Goal: Information Seeking & Learning: Learn about a topic

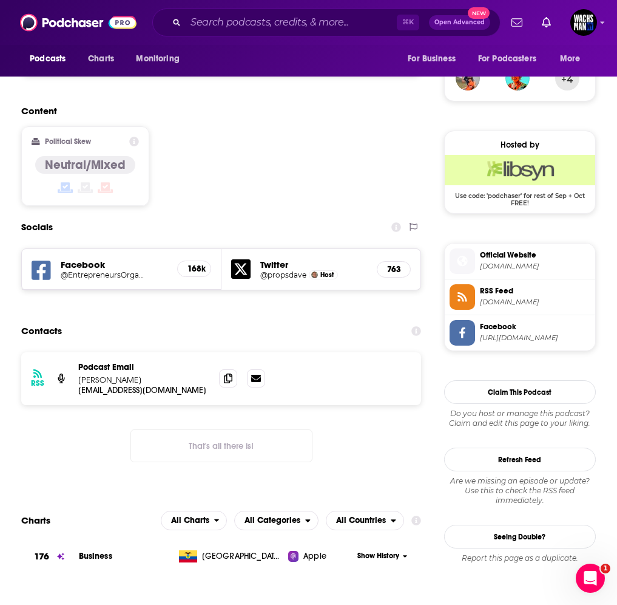
scroll to position [1122, 0]
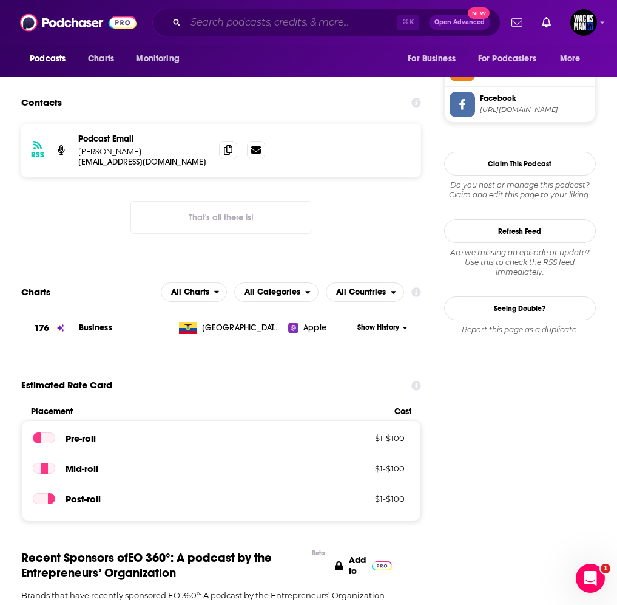
click at [328, 29] on input "Search podcasts, credits, & more..." at bounding box center [291, 22] width 211 height 19
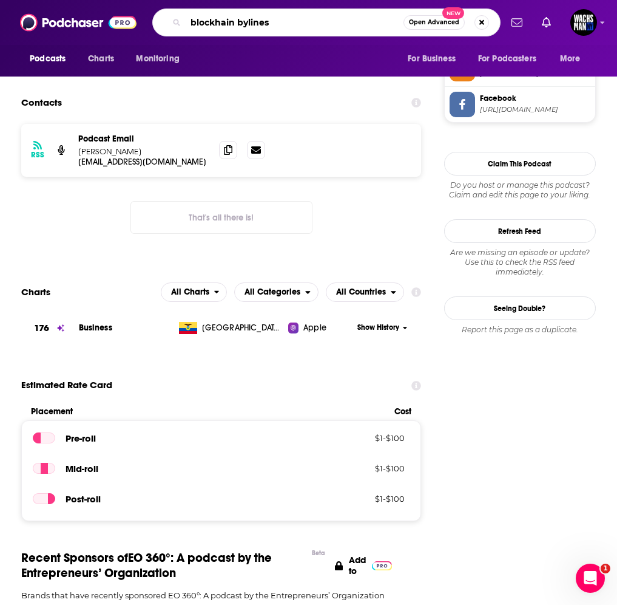
click at [214, 19] on input "blockhain bylines" at bounding box center [295, 22] width 218 height 19
type input "blockchain bylines"
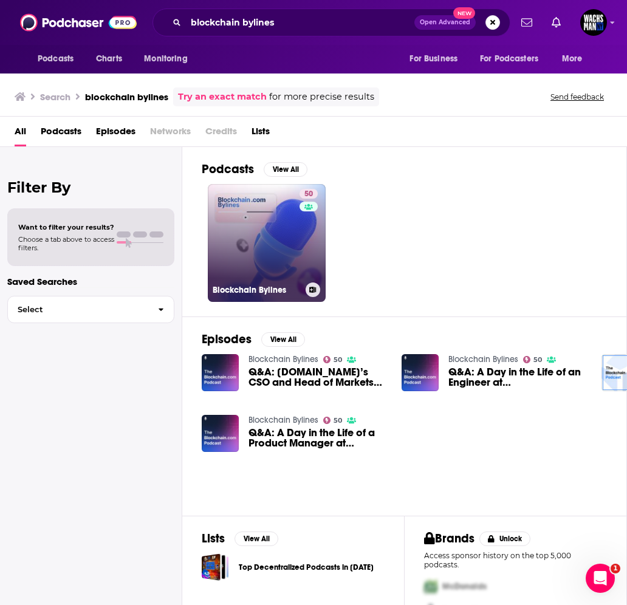
click at [293, 271] on link "50 Blockchain Bylines" at bounding box center [267, 243] width 118 height 118
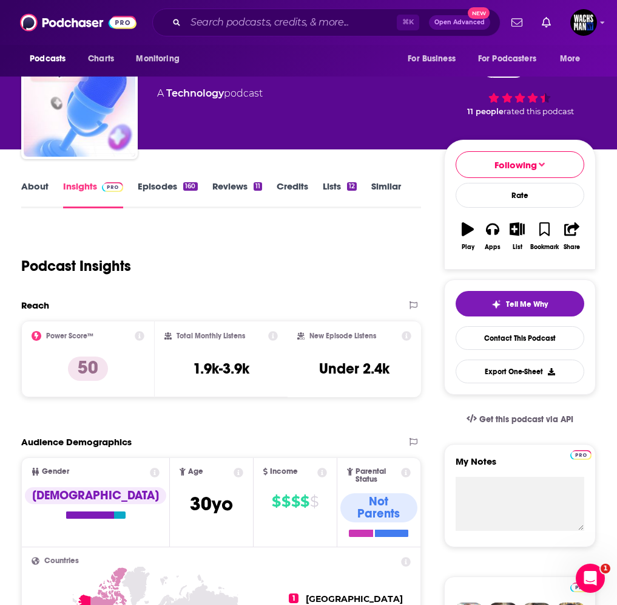
scroll to position [189, 0]
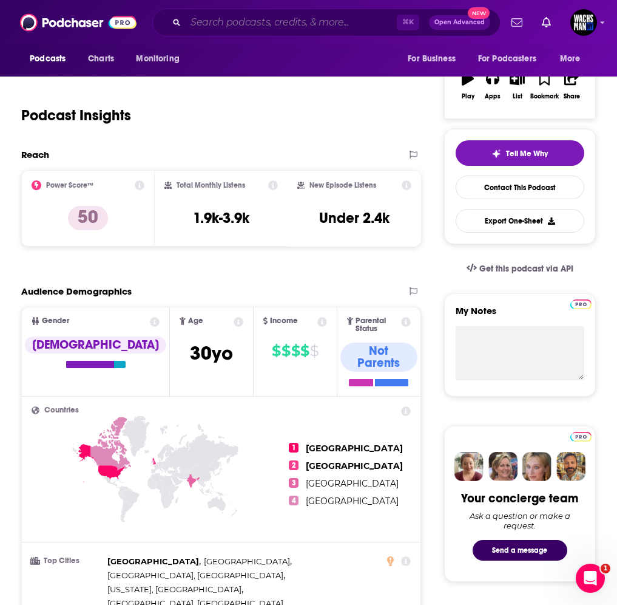
click at [305, 25] on input "Search podcasts, credits, & more..." at bounding box center [291, 22] width 211 height 19
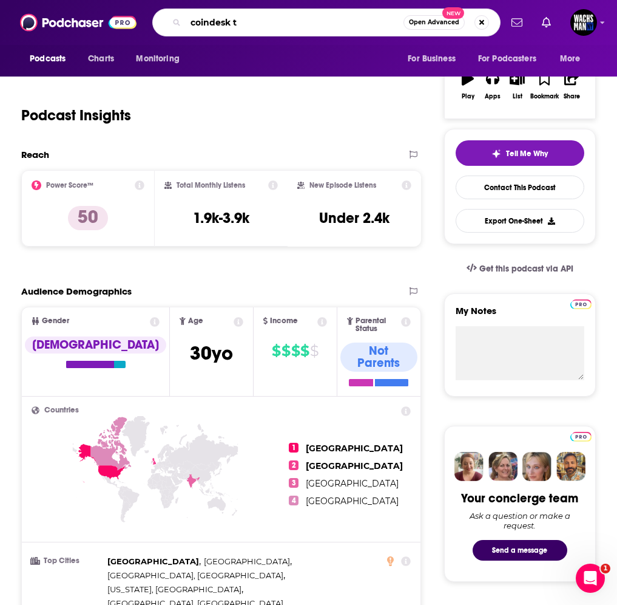
type input "coindesk tv"
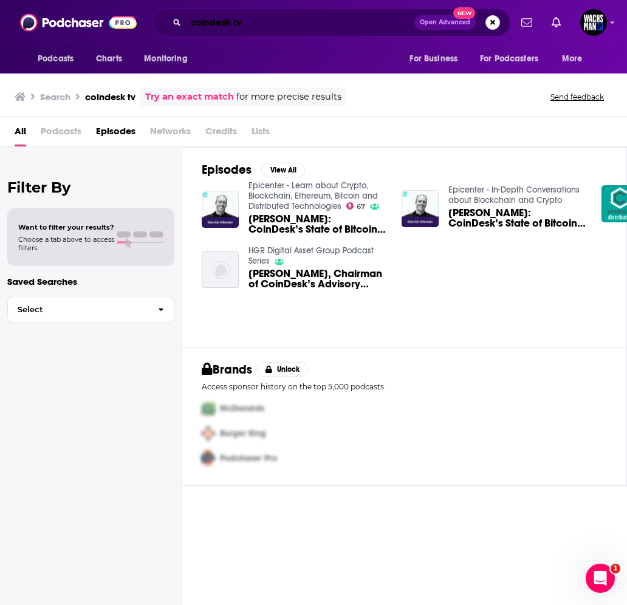
click at [237, 25] on input "coindesk tv" at bounding box center [300, 22] width 228 height 19
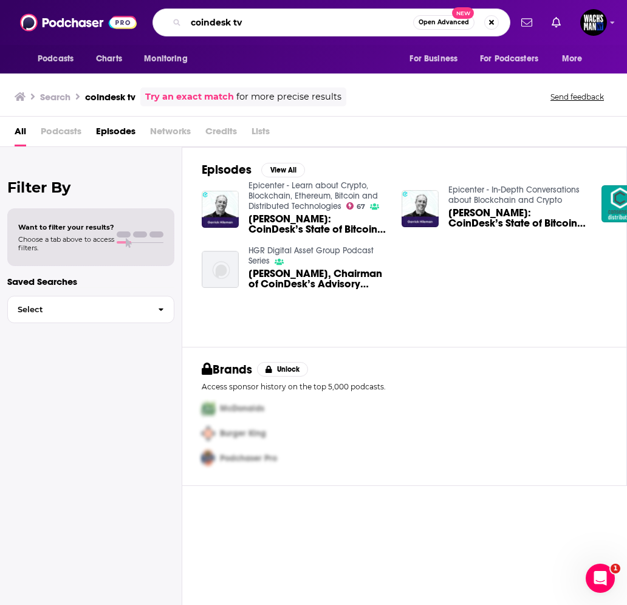
click at [237, 25] on input "coindesk tv" at bounding box center [299, 22] width 227 height 19
type input "crypto 101"
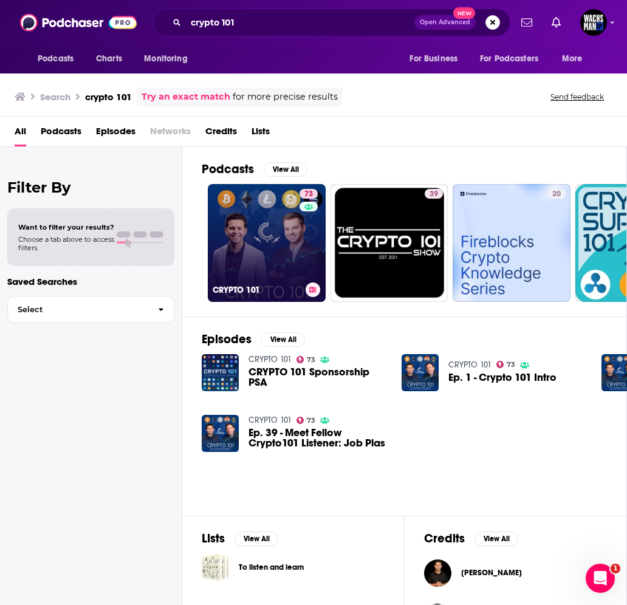
click at [277, 236] on link "73 CRYPTO 101" at bounding box center [267, 243] width 118 height 118
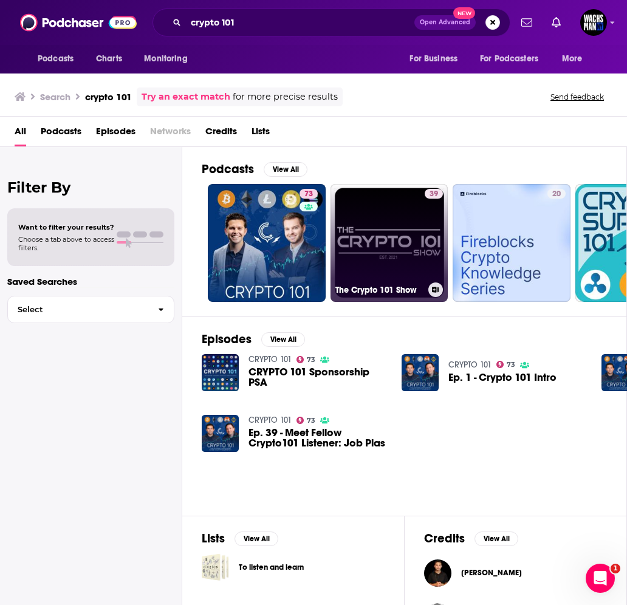
click at [382, 226] on link "39 The Crypto 101 Show" at bounding box center [389, 243] width 118 height 118
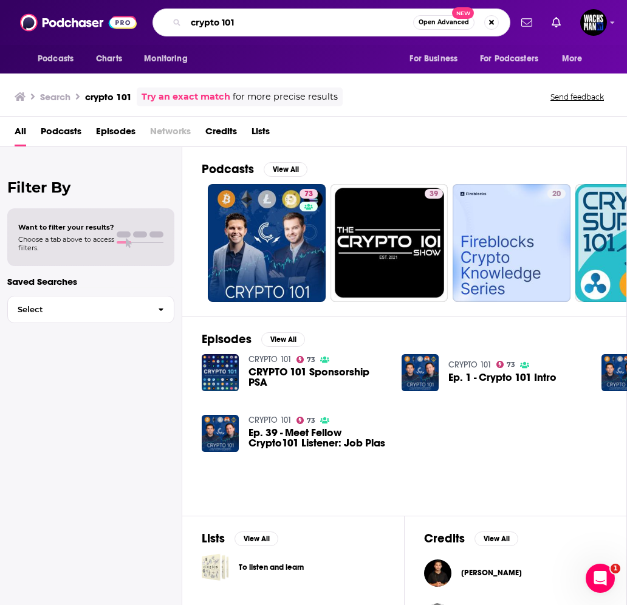
click at [241, 26] on input "crypto 101" at bounding box center [299, 22] width 227 height 19
click at [241, 25] on input "crypto 101" at bounding box center [299, 22] width 227 height 19
type input "crypto voices"
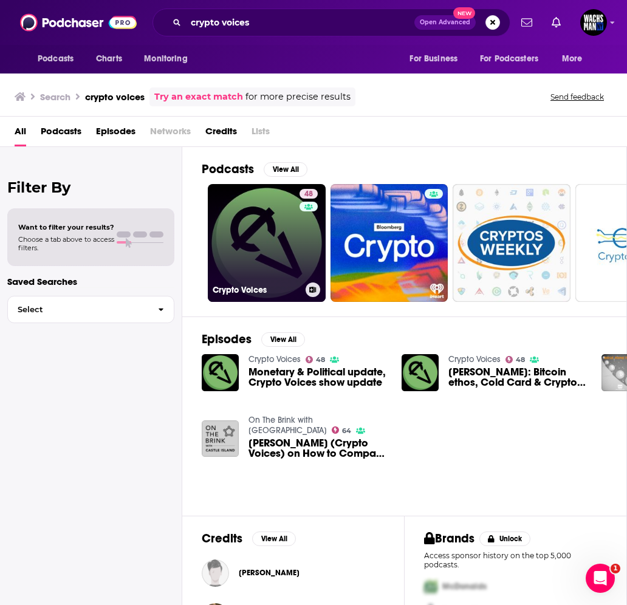
click at [270, 239] on link "48 Crypto Voices" at bounding box center [267, 243] width 118 height 118
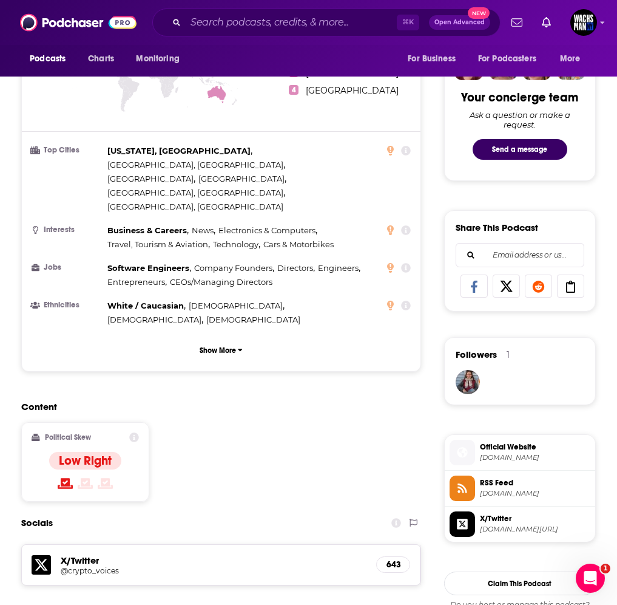
scroll to position [515, 0]
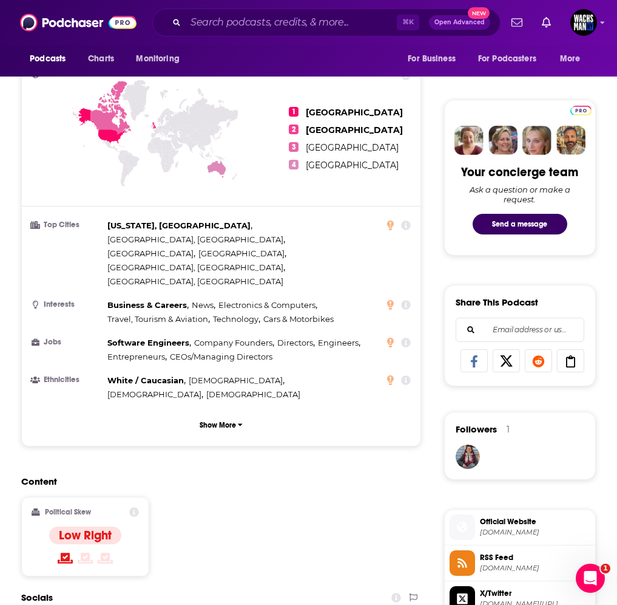
click at [139, 507] on icon at bounding box center [134, 512] width 10 height 10
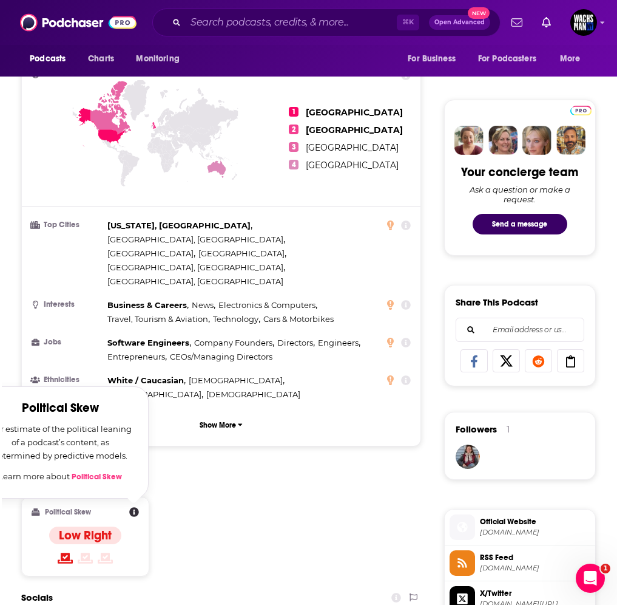
click at [91, 472] on link "Political Skew" at bounding box center [97, 477] width 50 height 10
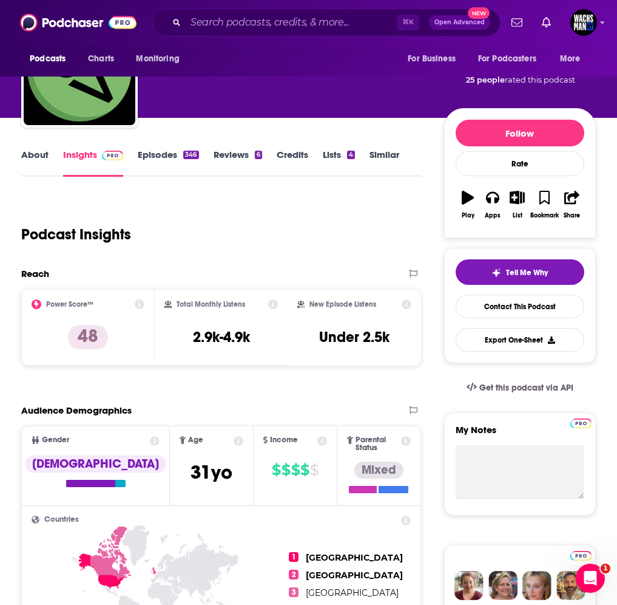
scroll to position [68, 0]
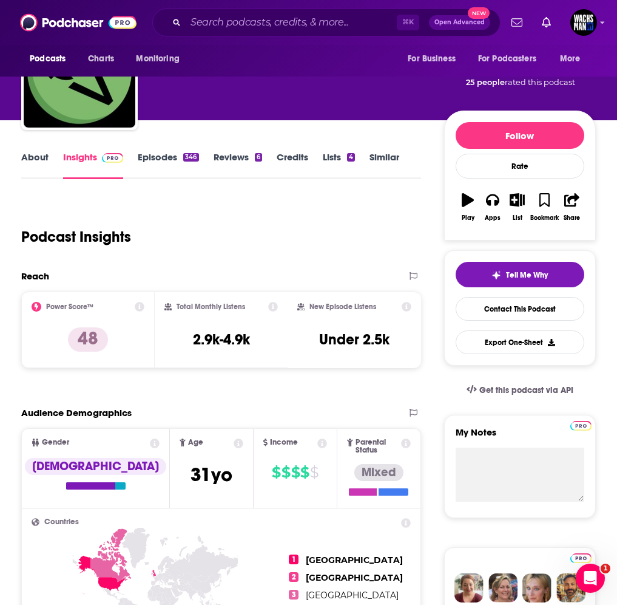
click at [245, 282] on div "Reach" at bounding box center [208, 276] width 375 height 12
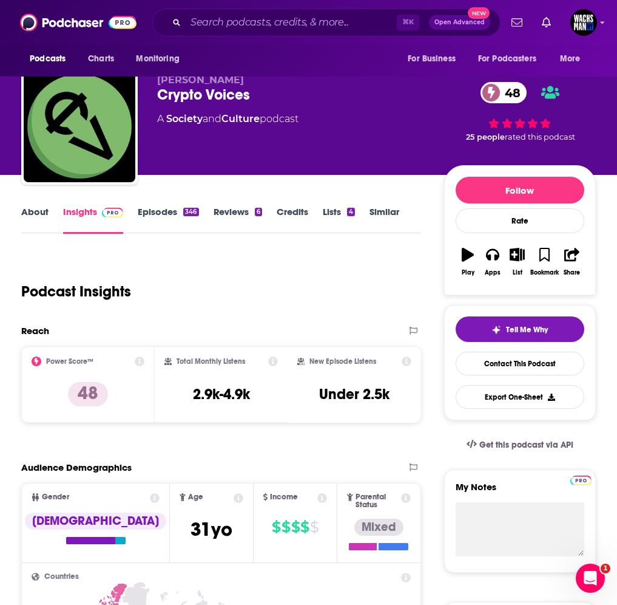
scroll to position [9, 0]
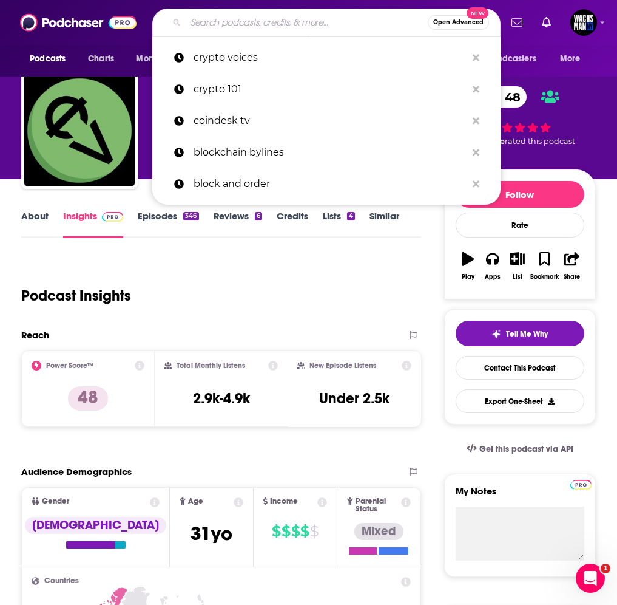
click at [229, 18] on input "Search podcasts, credits, & more..." at bounding box center [307, 22] width 242 height 19
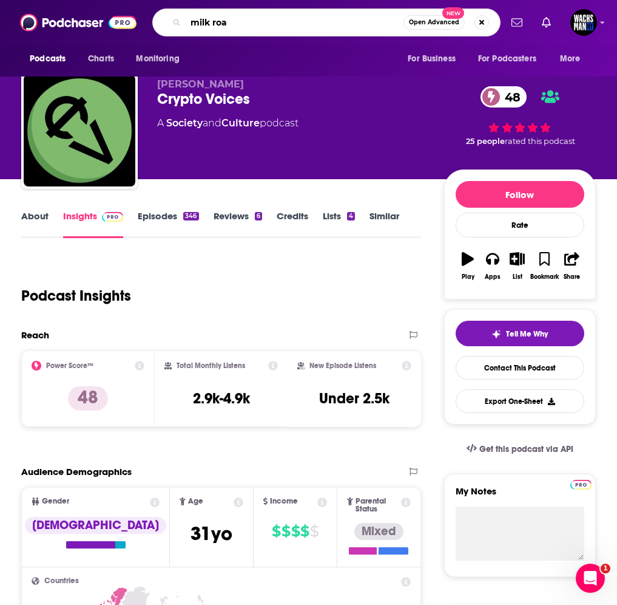
type input "milk road"
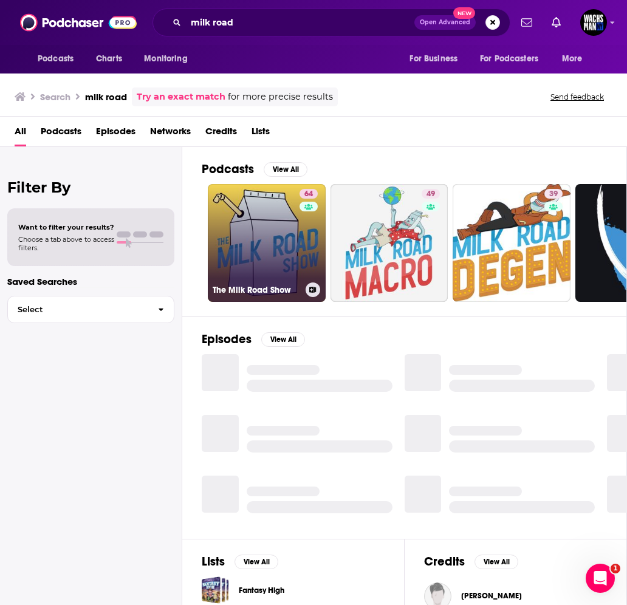
click at [274, 239] on link "64 The Milk Road Show" at bounding box center [267, 243] width 118 height 118
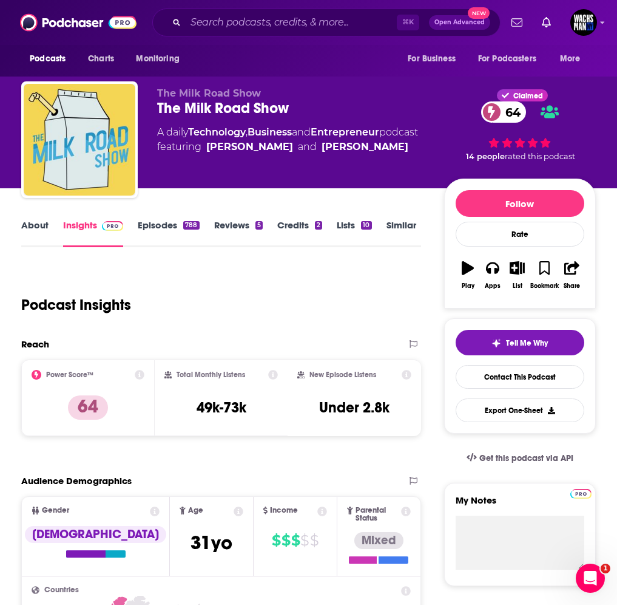
click at [481, 21] on span "Open Advanced" at bounding box center [460, 22] width 50 height 6
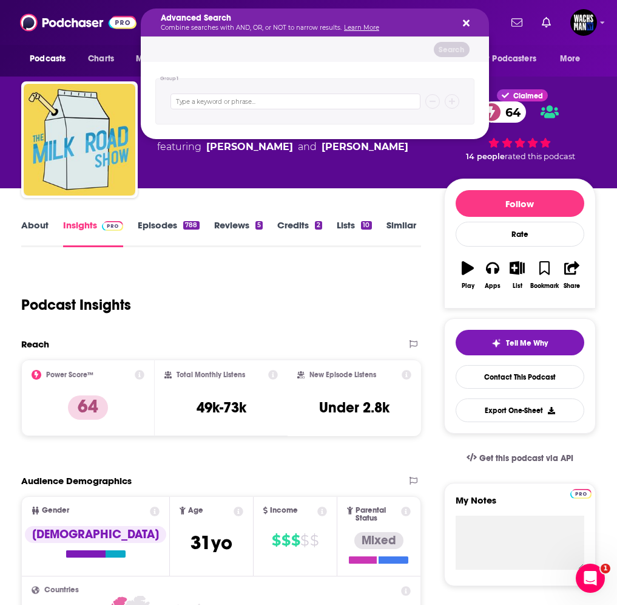
scroll to position [18, 0]
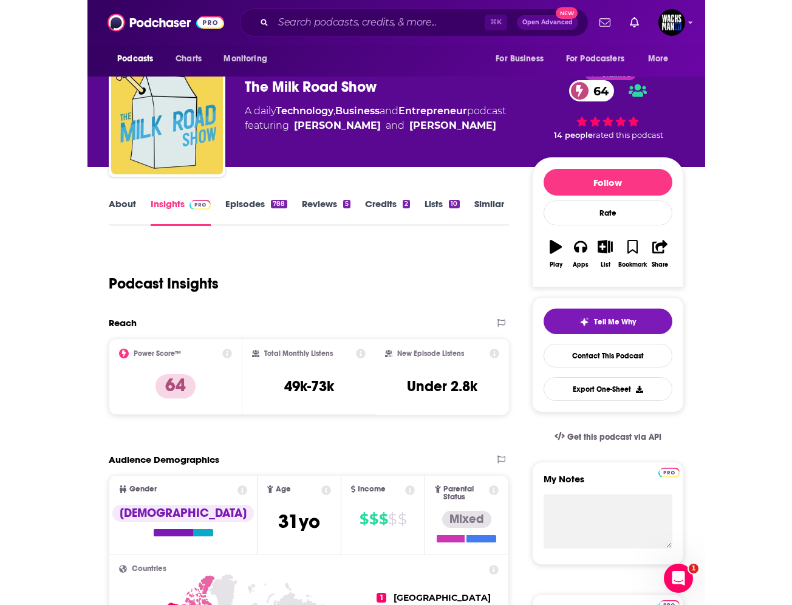
scroll to position [0, 0]
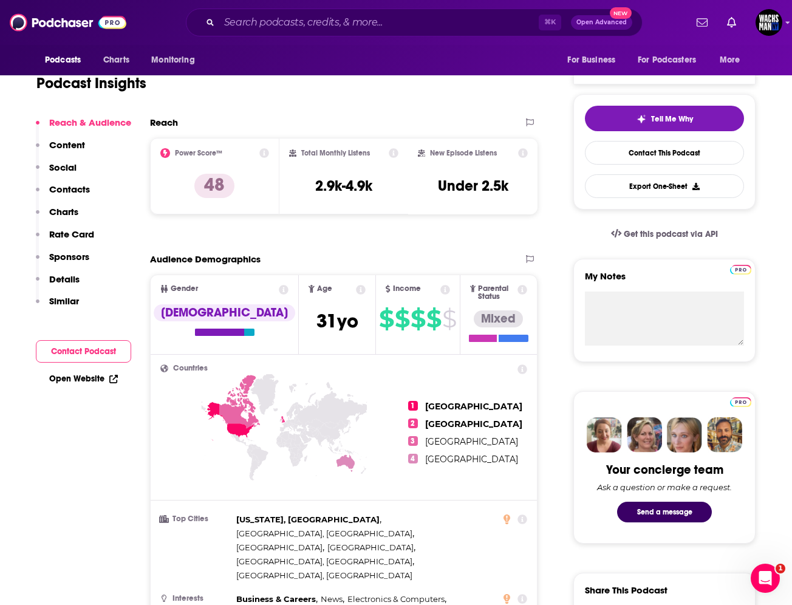
scroll to position [265, 0]
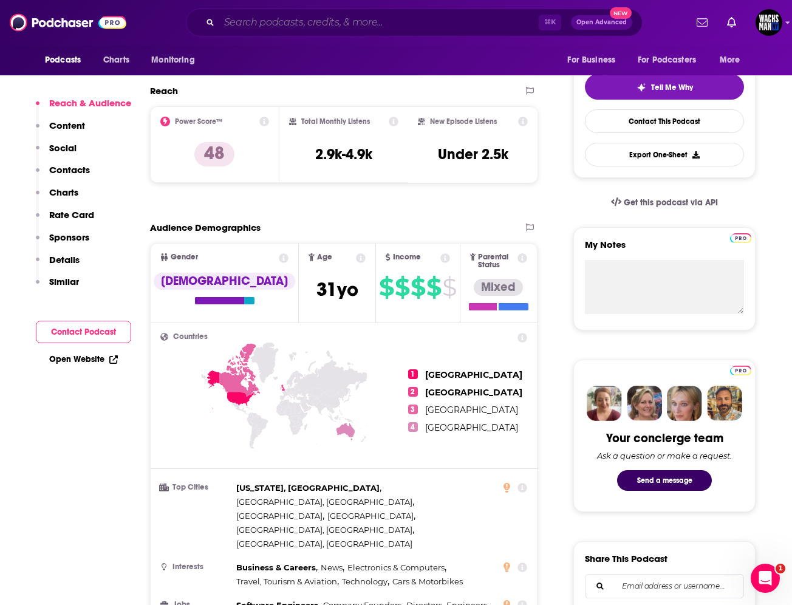
click at [277, 16] on input "Search podcasts, credits, & more..." at bounding box center [378, 22] width 319 height 19
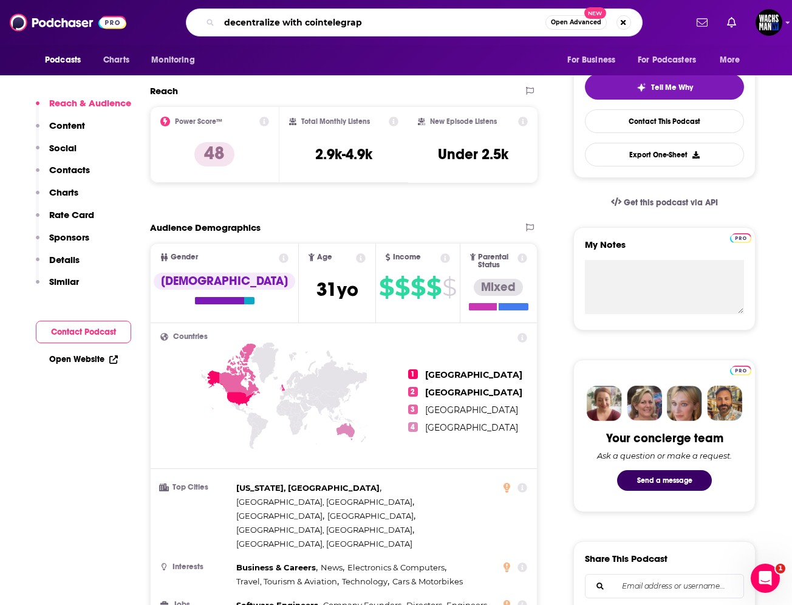
type input "decentralize with cointelegraph"
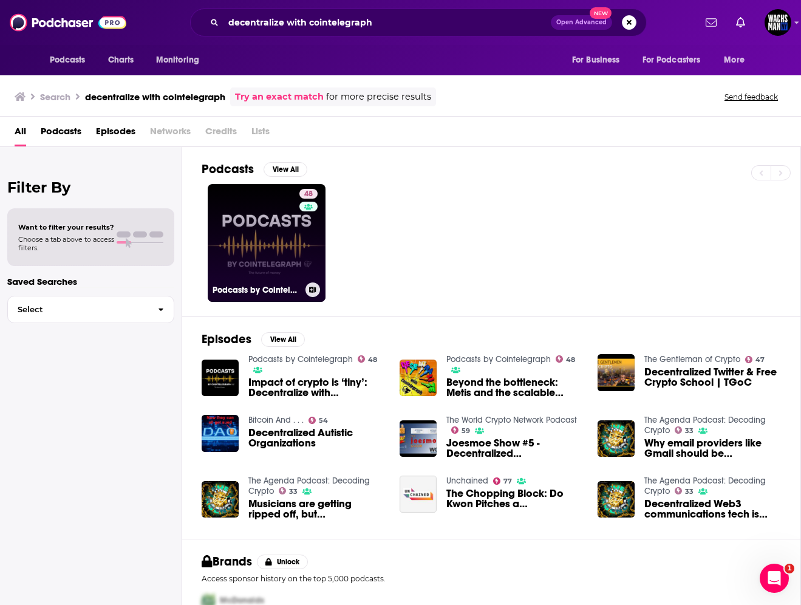
click at [239, 233] on link "48 Podcasts by Cointelegraph" at bounding box center [267, 243] width 118 height 118
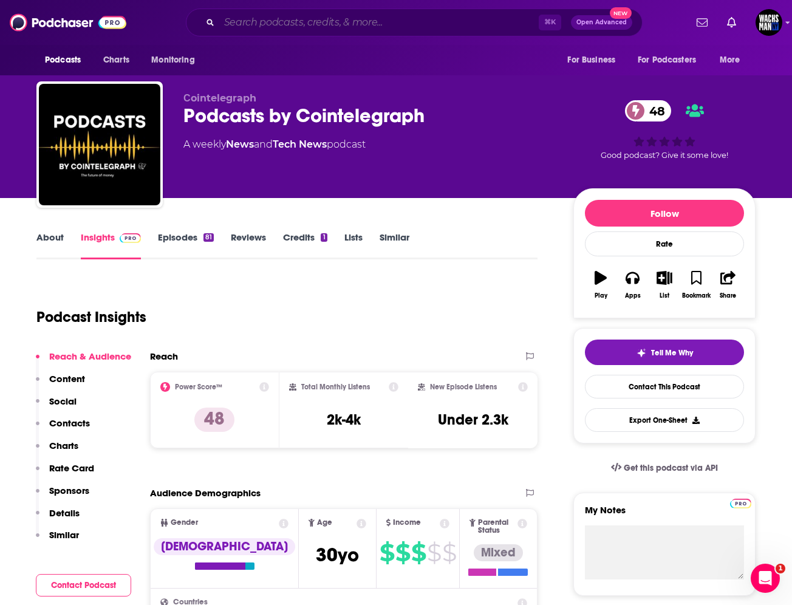
click at [293, 23] on input "Search podcasts, credits, & more..." at bounding box center [378, 22] width 319 height 19
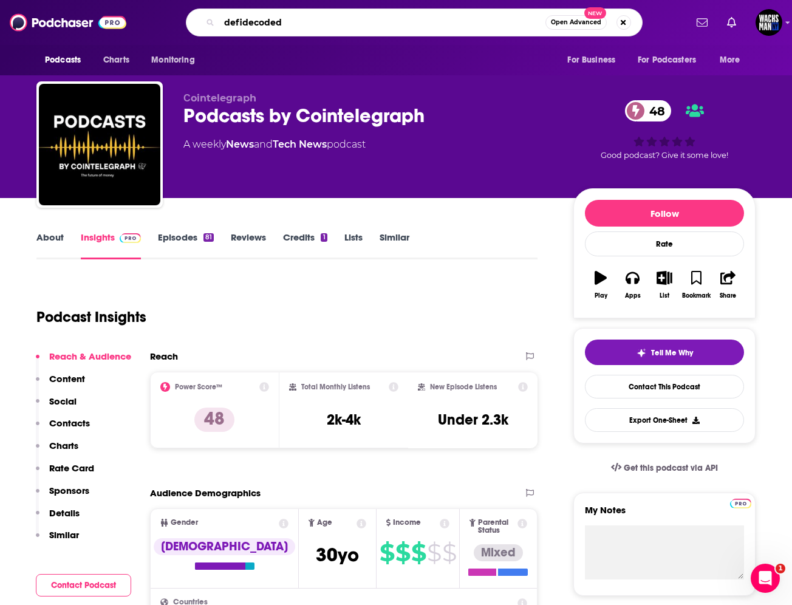
click at [242, 28] on input "defidecoded" at bounding box center [382, 22] width 326 height 19
click at [243, 25] on input "defidecoded" at bounding box center [382, 22] width 326 height 19
click at [299, 19] on input "defi decoded" at bounding box center [382, 22] width 326 height 19
type input "defi decoded podcat"
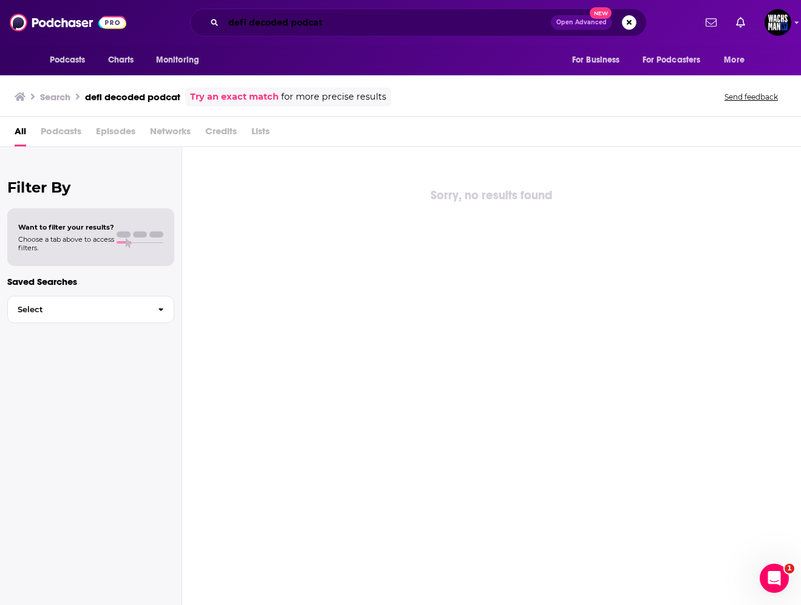
click at [319, 27] on input "defi decoded podcat" at bounding box center [386, 22] width 327 height 19
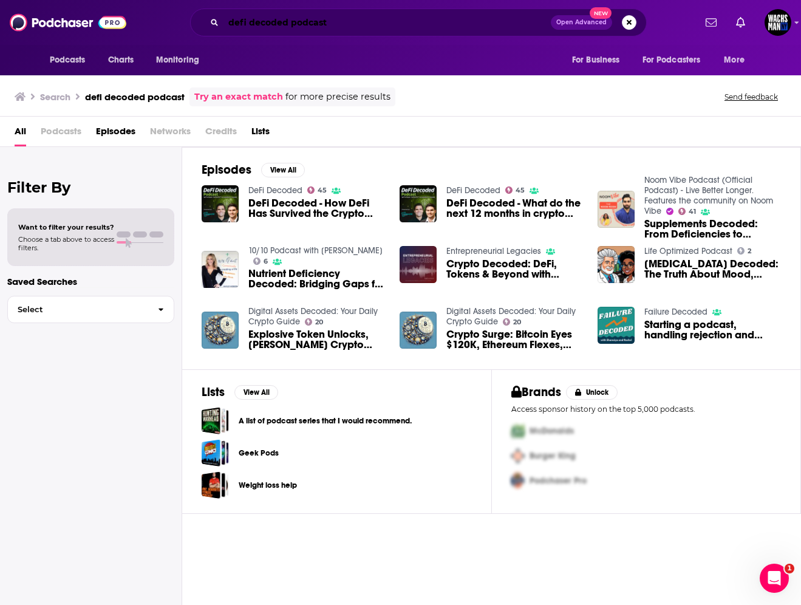
click at [313, 18] on input "defi decoded podcast" at bounding box center [386, 22] width 327 height 19
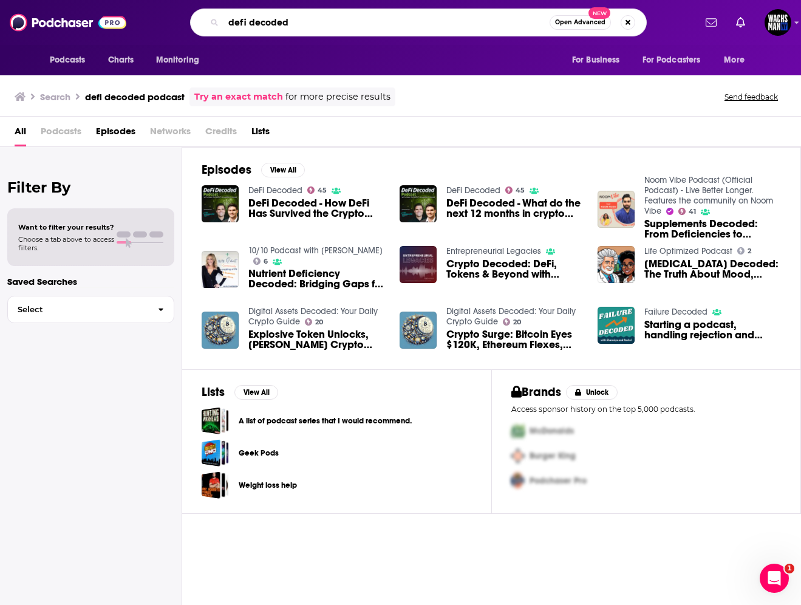
type input "defi decoded"
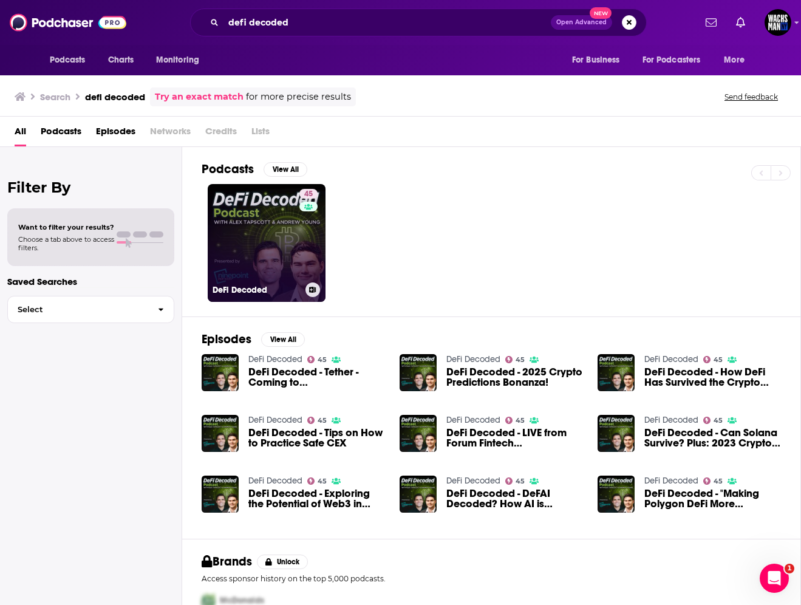
click at [304, 257] on div "45" at bounding box center [309, 235] width 21 height 93
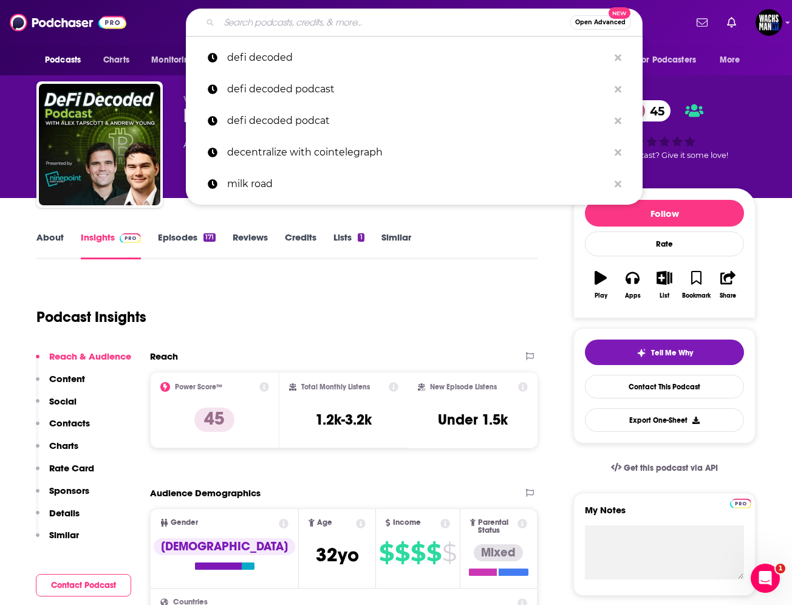
click at [287, 14] on input "Search podcasts, credits, & more..." at bounding box center [394, 22] width 350 height 19
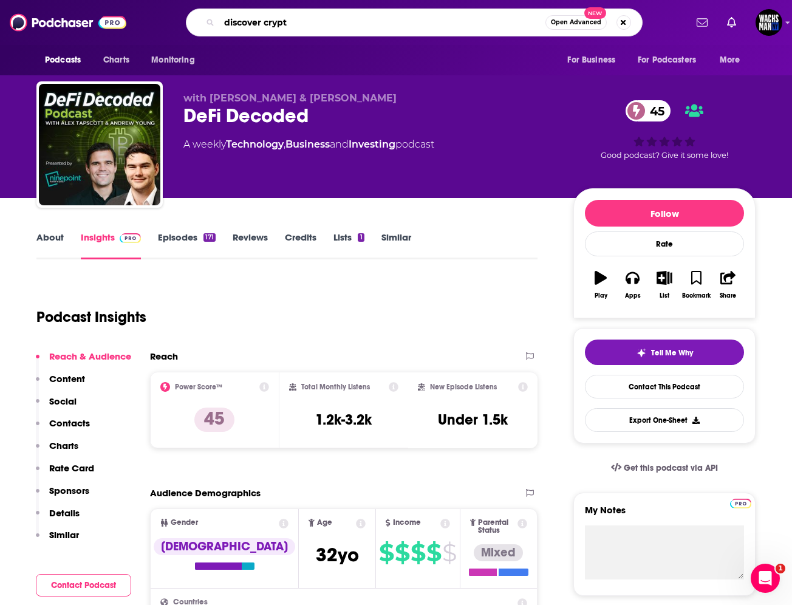
type input "discover crypto"
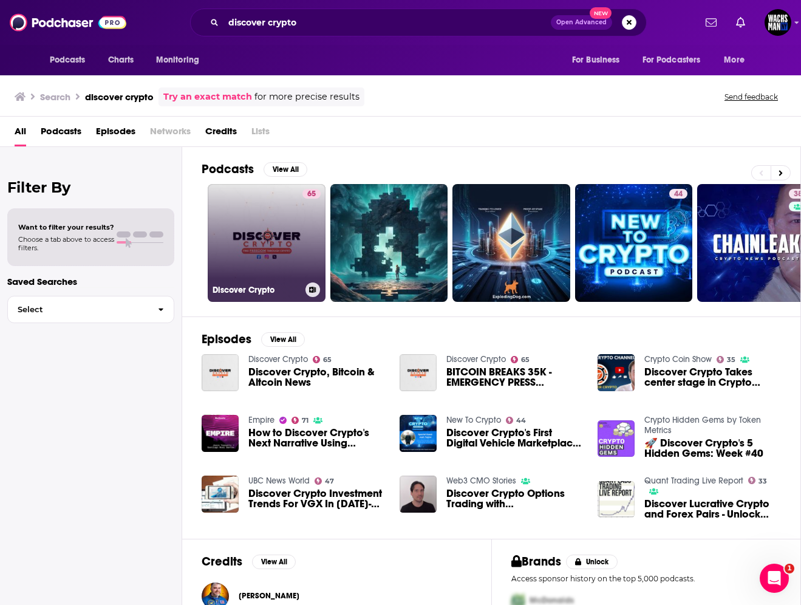
click at [302, 246] on div "65" at bounding box center [311, 235] width 18 height 93
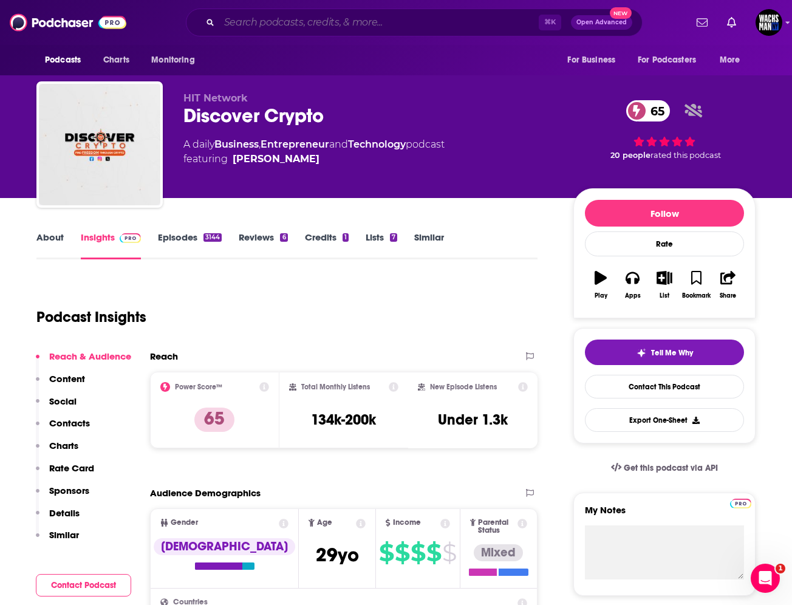
click at [257, 25] on input "Search podcasts, credits, & more..." at bounding box center [378, 22] width 319 height 19
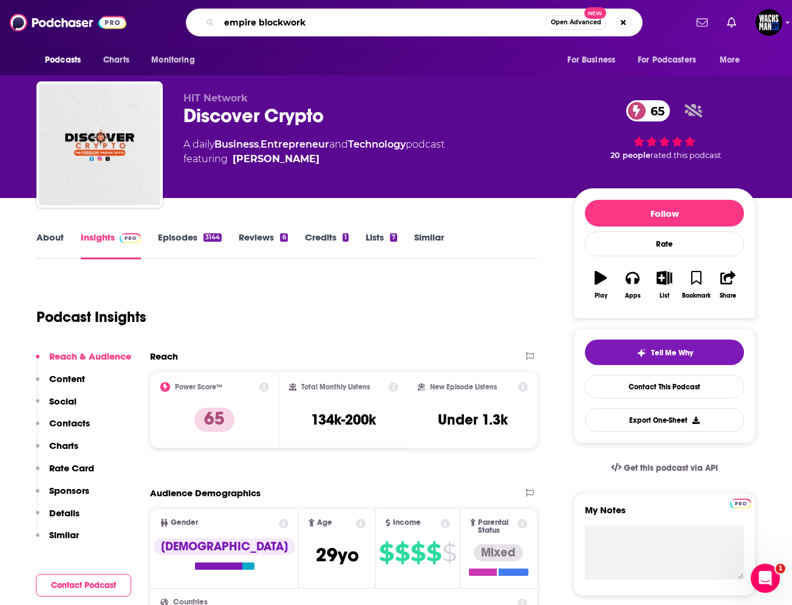
type input "empire blockworks"
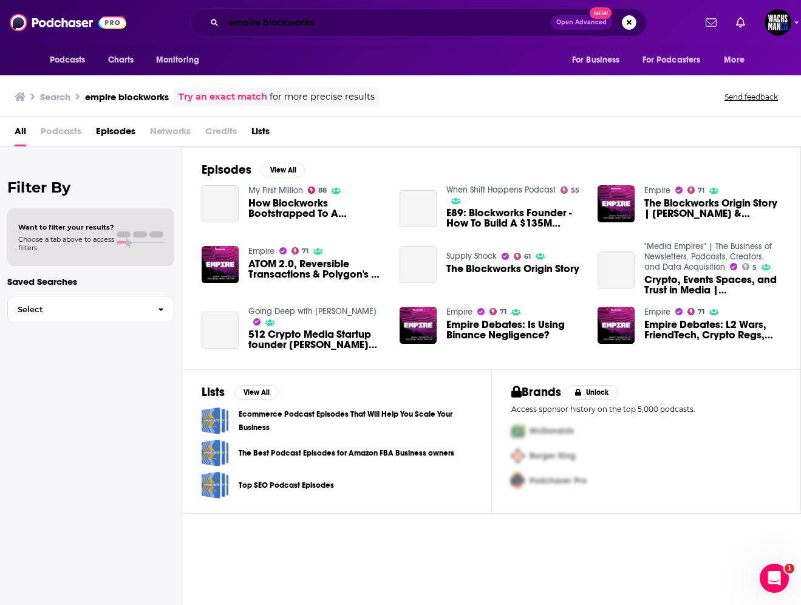
click at [292, 23] on input "empire blockworks" at bounding box center [386, 22] width 327 height 19
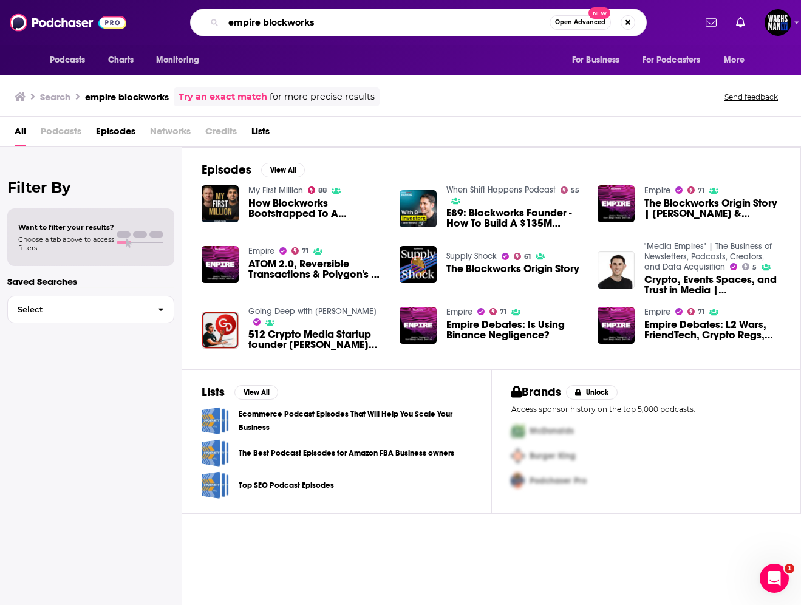
click at [292, 23] on input "empire blockworks" at bounding box center [386, 22] width 326 height 19
type input "empire"
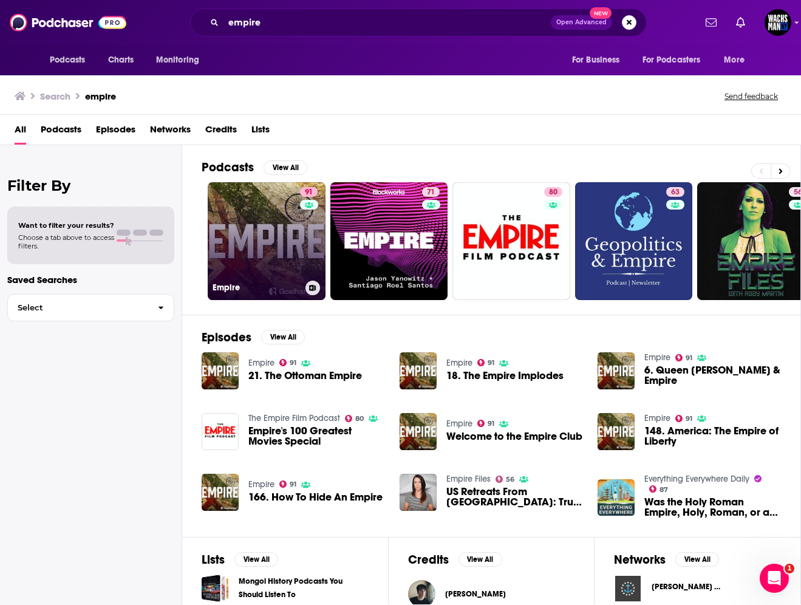
click at [257, 226] on link "91 Empire" at bounding box center [267, 241] width 118 height 118
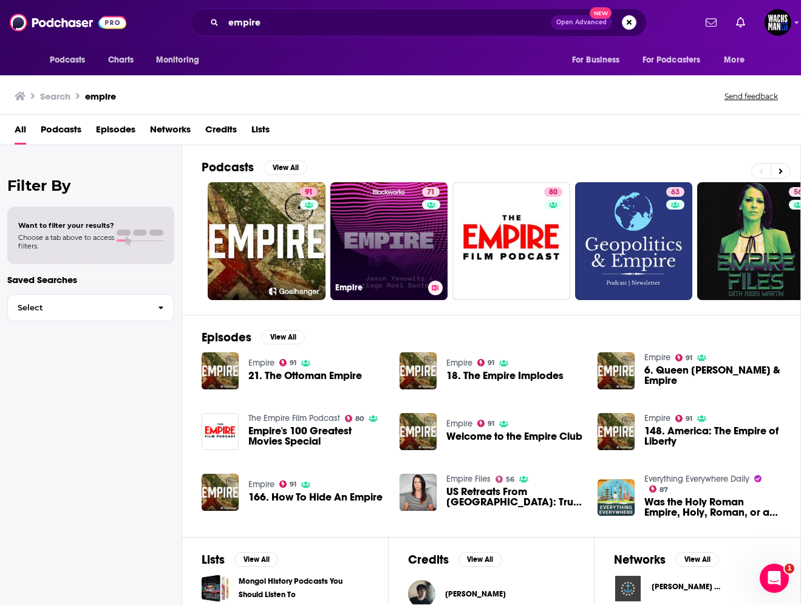
click at [384, 248] on link "71 Empire" at bounding box center [389, 241] width 118 height 118
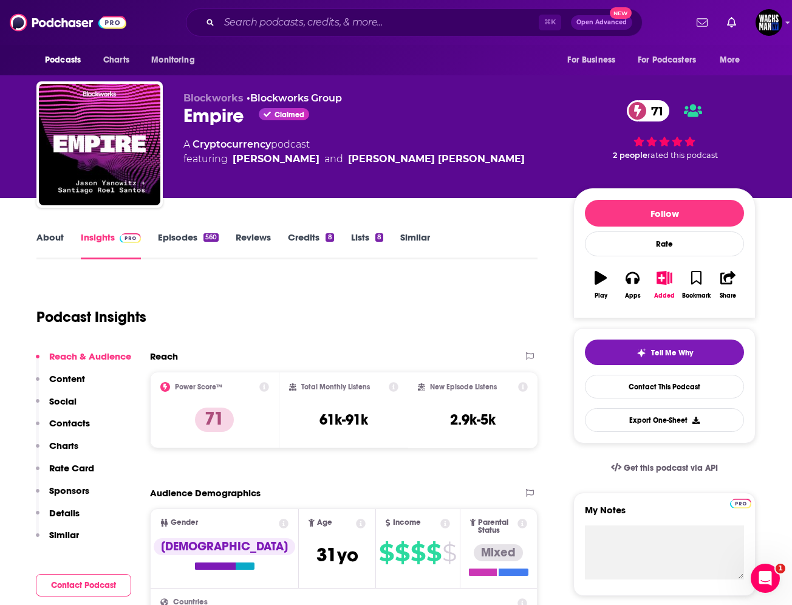
click at [394, 32] on div "⌘ K Open Advanced New" at bounding box center [414, 22] width 457 height 28
click at [390, 32] on input "Search podcasts, credits, & more..." at bounding box center [378, 22] width 319 height 19
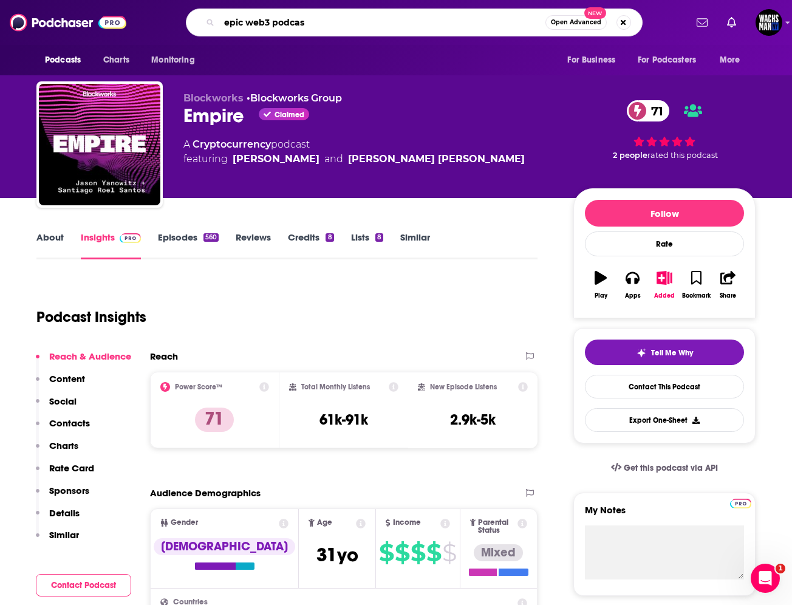
type input "epic web3 podcast"
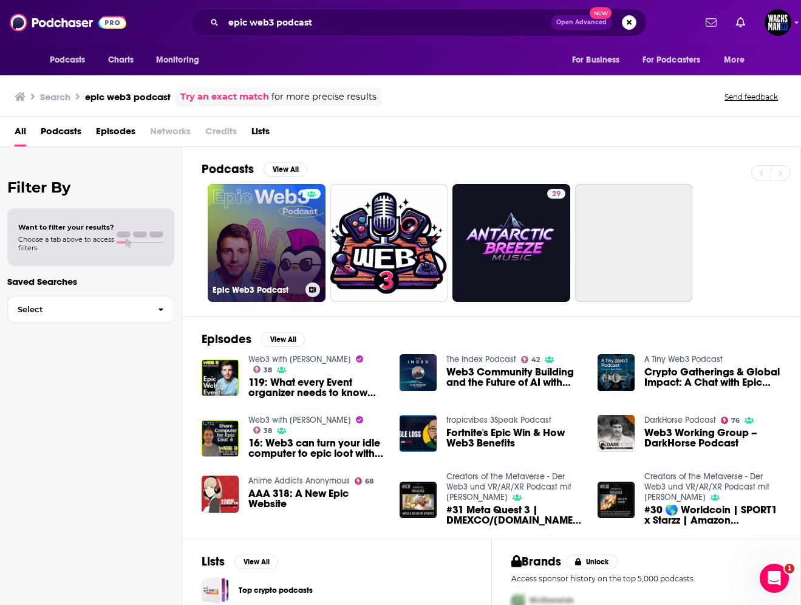
click at [264, 248] on link "Epic Web3 Podcast" at bounding box center [267, 243] width 118 height 118
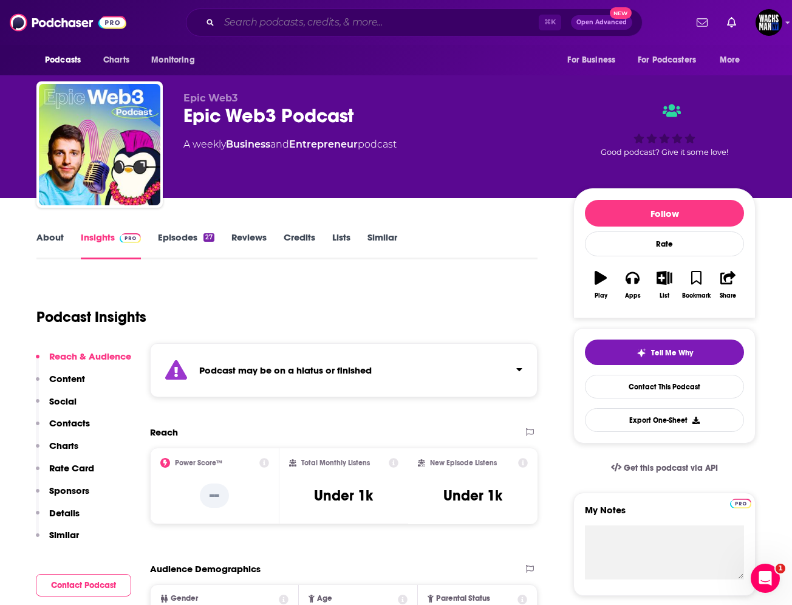
click at [338, 13] on input "Search podcasts, credits, & more..." at bounding box center [378, 22] width 319 height 19
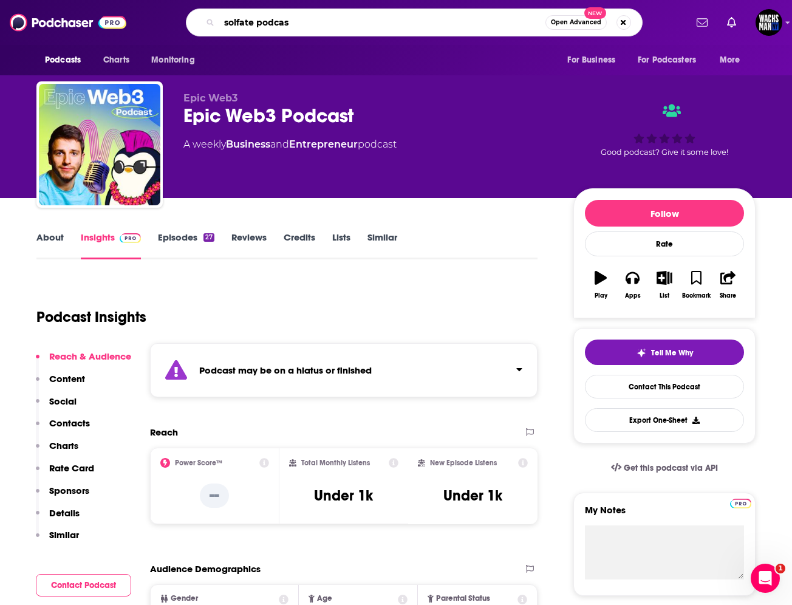
type input "solfate podcast"
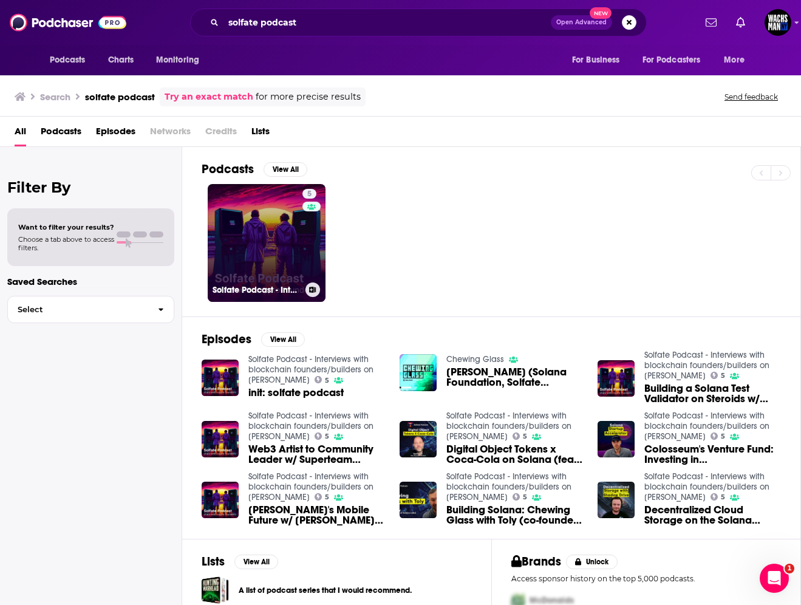
click at [302, 247] on div "5" at bounding box center [311, 235] width 18 height 93
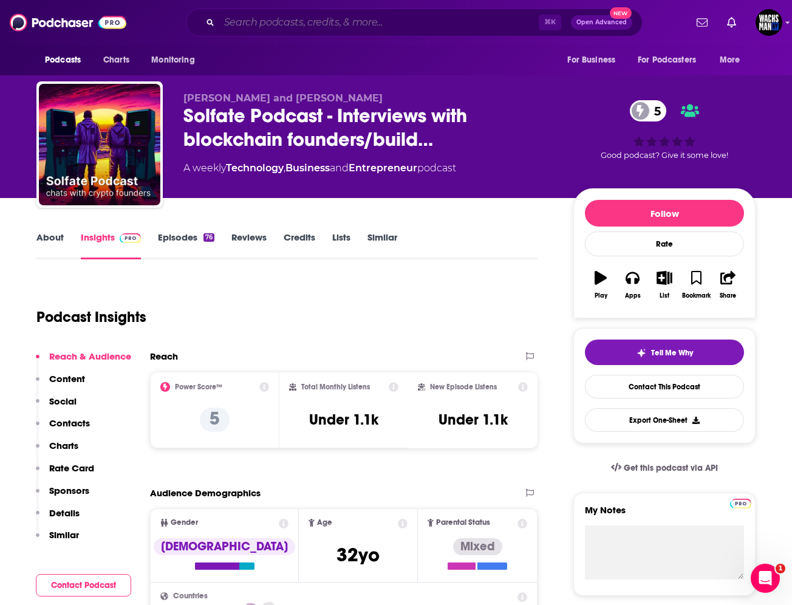
click at [336, 21] on input "Search podcasts, credits, & more..." at bounding box center [378, 22] width 319 height 19
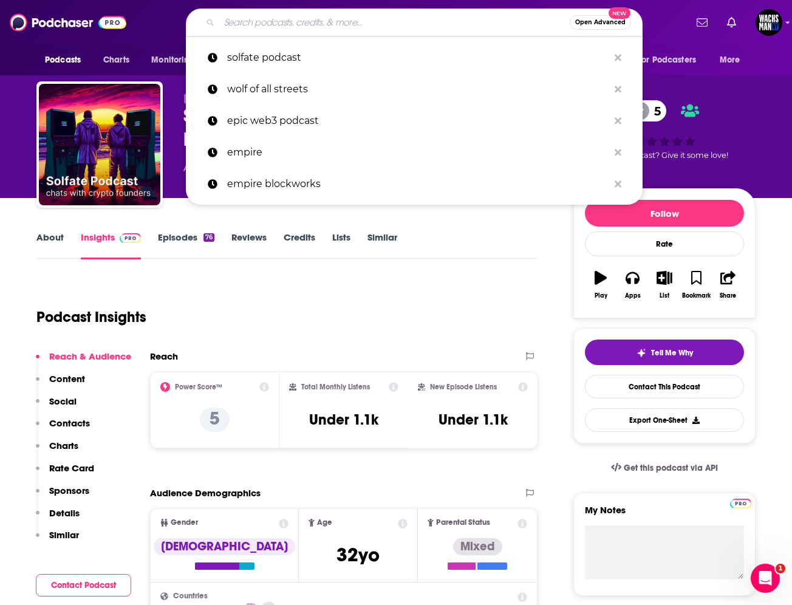
paste input "The Crypto Explorer"
type input "The Crypto Explorer"
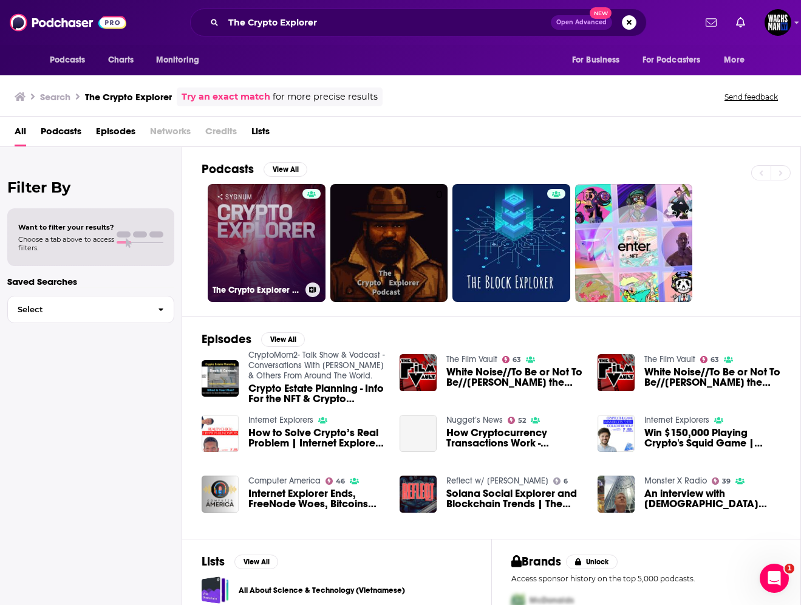
click at [275, 243] on link "The Crypto Explorer - by Sygnum Bank AG" at bounding box center [267, 243] width 118 height 118
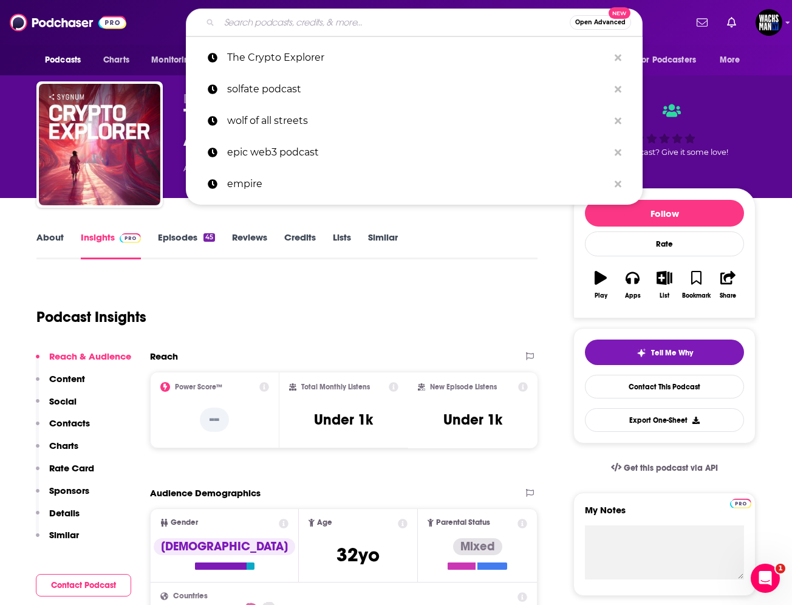
click at [342, 31] on input "Search podcasts, credits, & more..." at bounding box center [394, 22] width 350 height 19
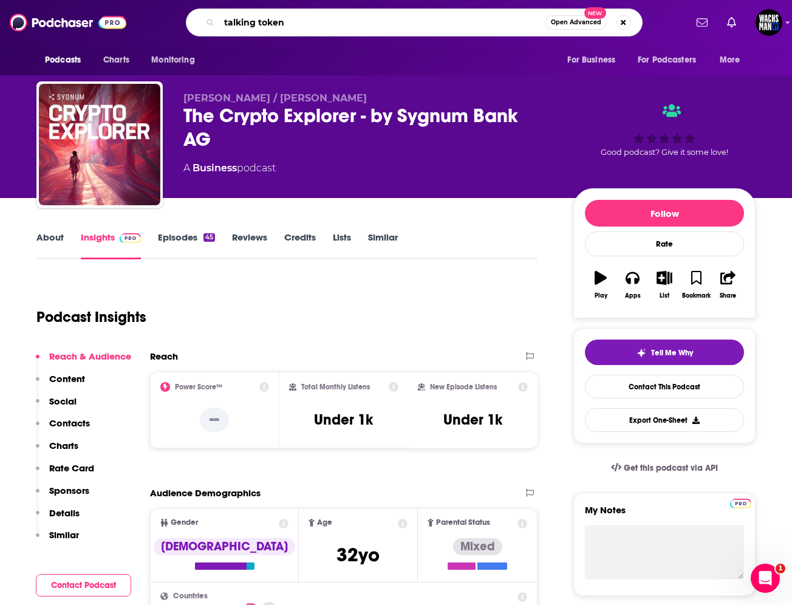
type input "talking tokens"
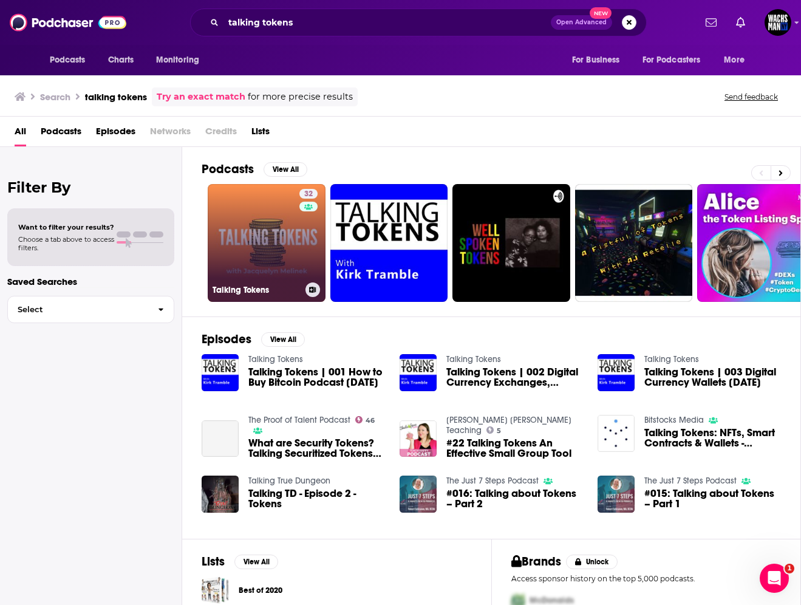
click at [255, 227] on link "32 Talking Tokens" at bounding box center [267, 243] width 118 height 118
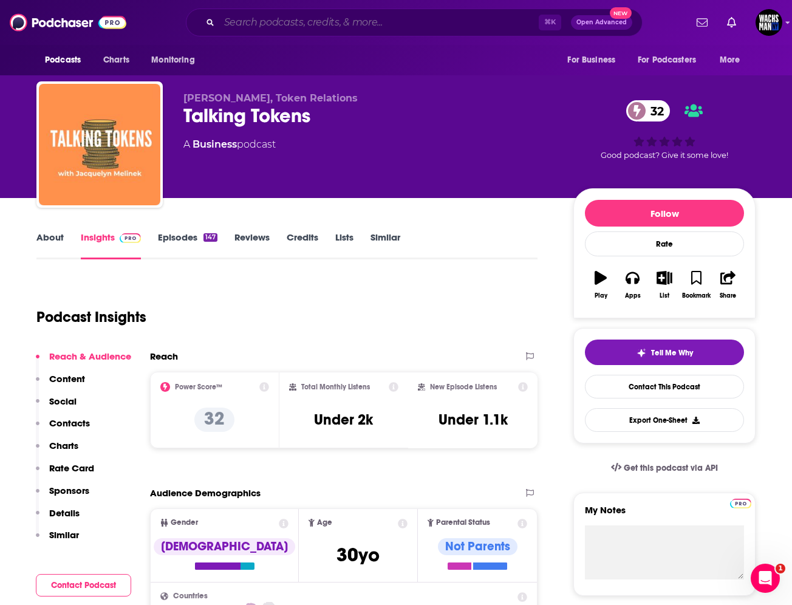
click at [301, 29] on input "Search podcasts, credits, & more..." at bounding box center [378, 22] width 319 height 19
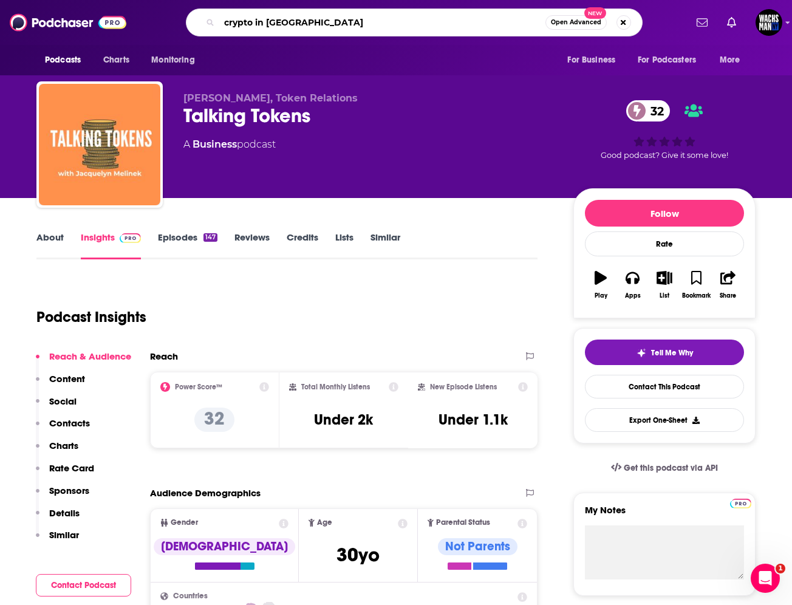
type input "crypto in [GEOGRAPHIC_DATA]"
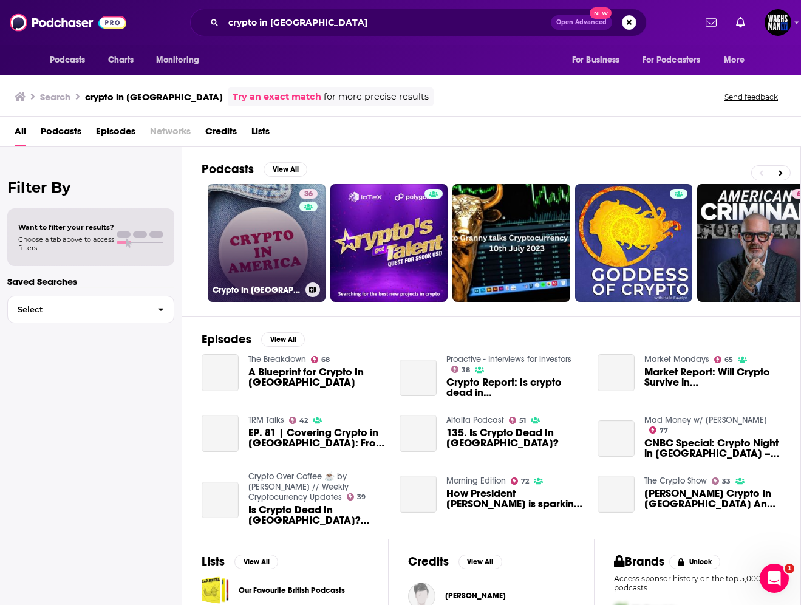
click at [271, 250] on link "36 Crypto In [GEOGRAPHIC_DATA]" at bounding box center [267, 243] width 118 height 118
